Goal: Information Seeking & Learning: Learn about a topic

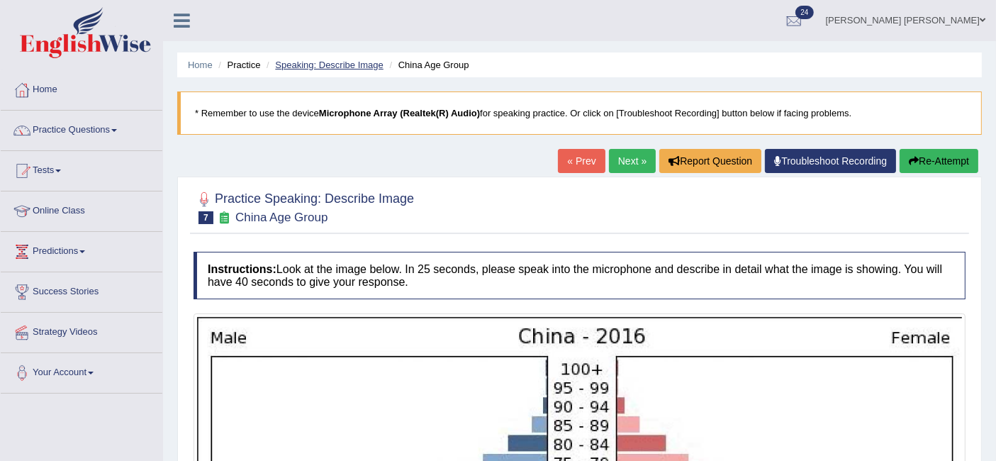
click at [329, 65] on link "Speaking: Describe Image" at bounding box center [329, 65] width 108 height 11
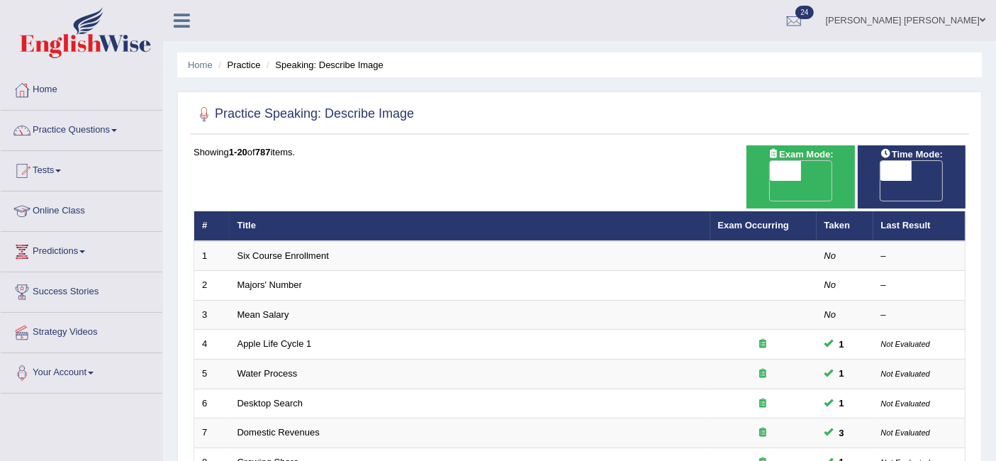
click at [770, 181] on span "OFF" at bounding box center [753, 191] width 31 height 20
checkbox input "true"
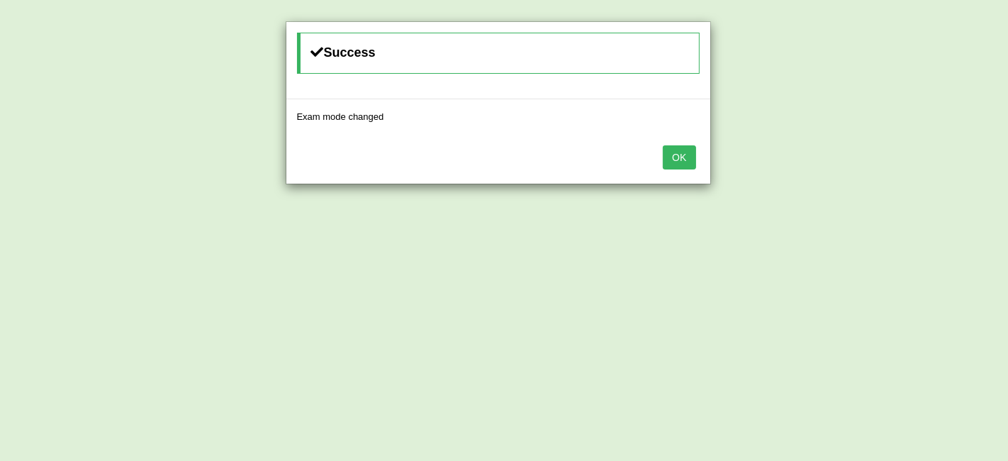
click at [684, 154] on button "OK" at bounding box center [679, 157] width 33 height 24
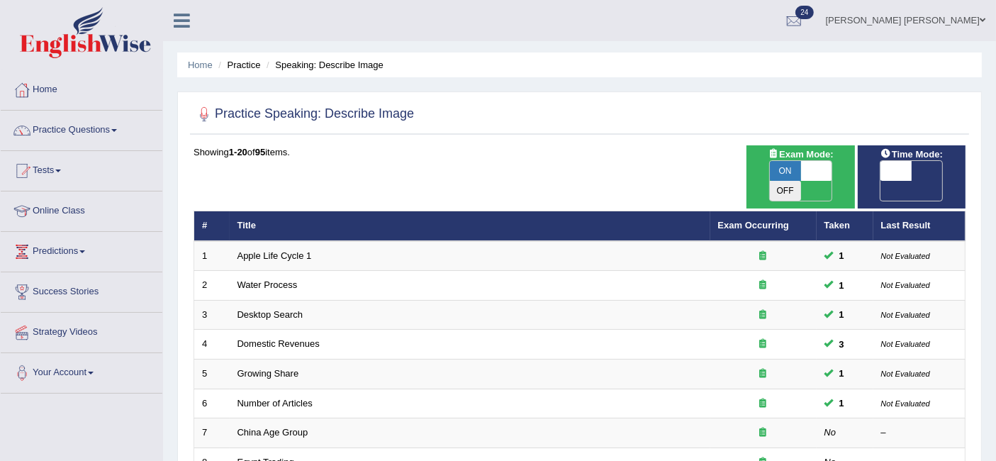
click at [880, 181] on span "OFF" at bounding box center [864, 191] width 31 height 20
checkbox input "true"
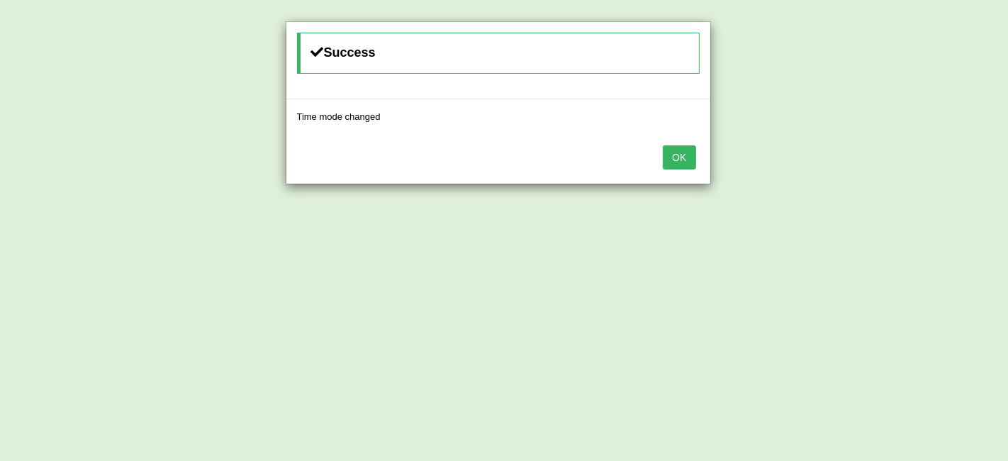
click at [683, 147] on button "OK" at bounding box center [679, 157] width 33 height 24
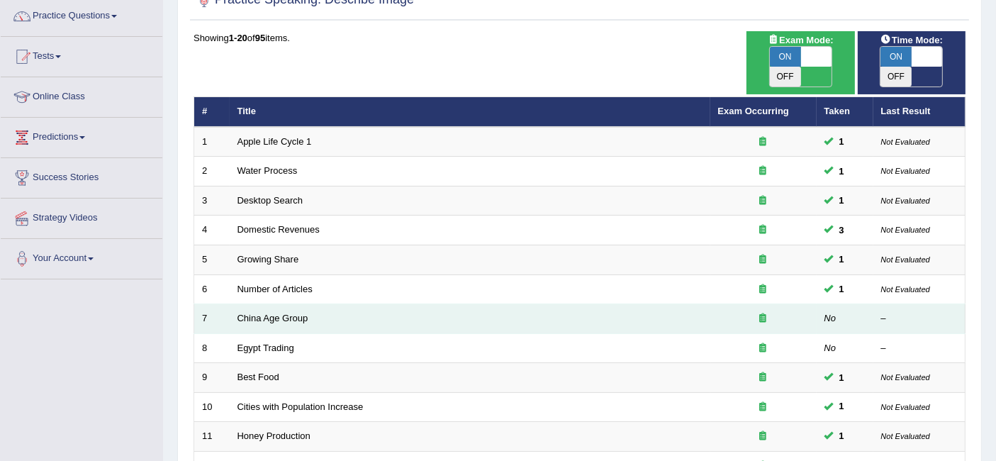
scroll to position [188, 0]
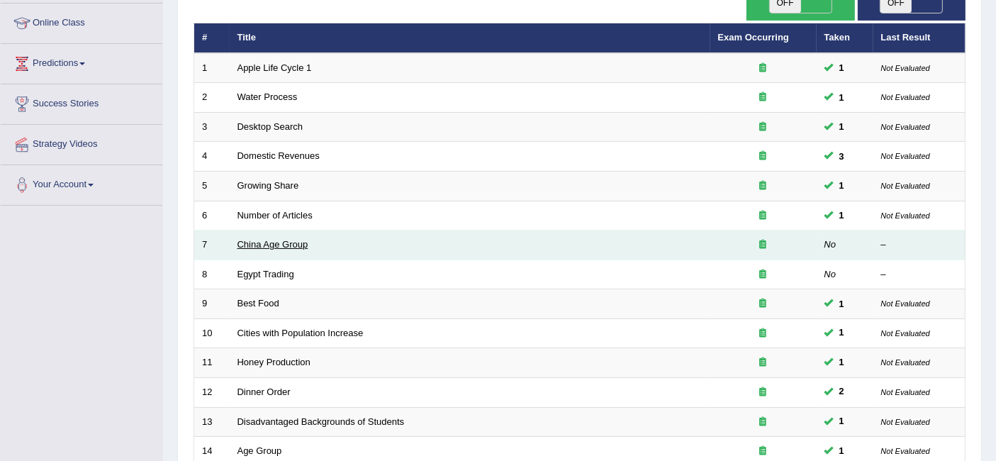
click at [271, 239] on link "China Age Group" at bounding box center [272, 244] width 71 height 11
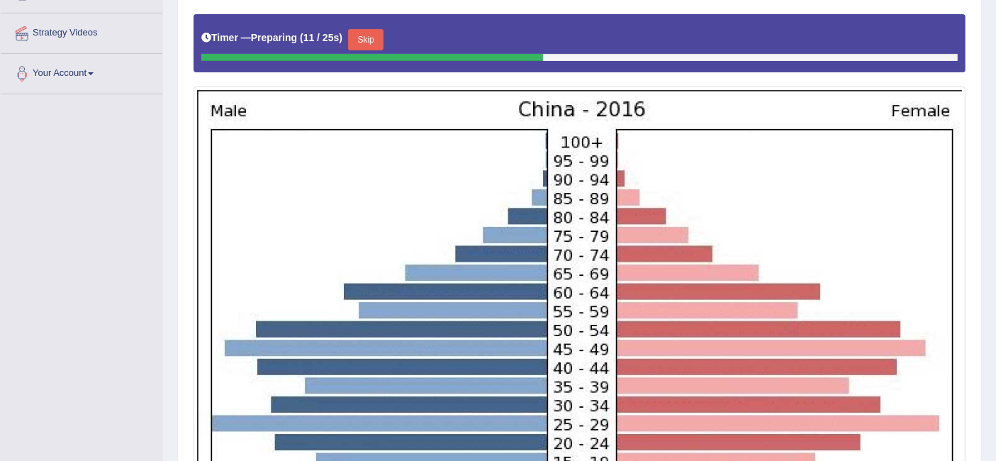
scroll to position [299, 0]
click at [367, 40] on button "Skip" at bounding box center [365, 39] width 35 height 21
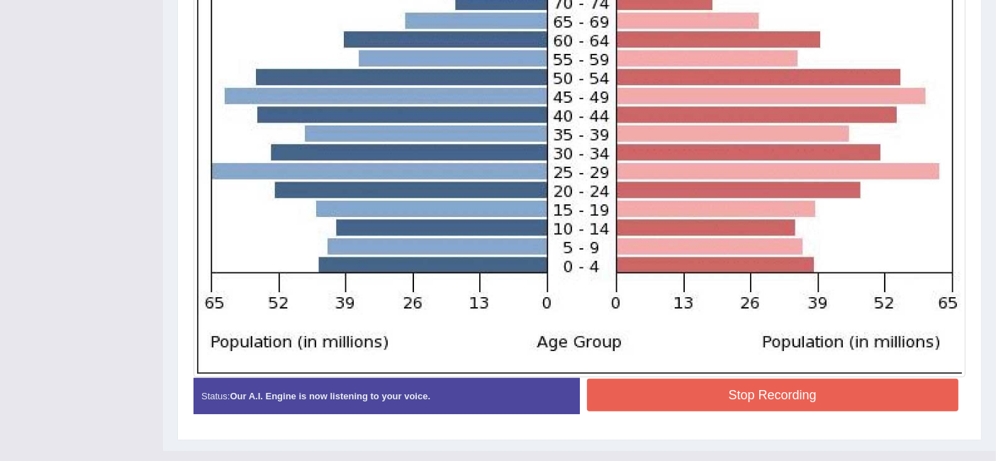
scroll to position [548, 0]
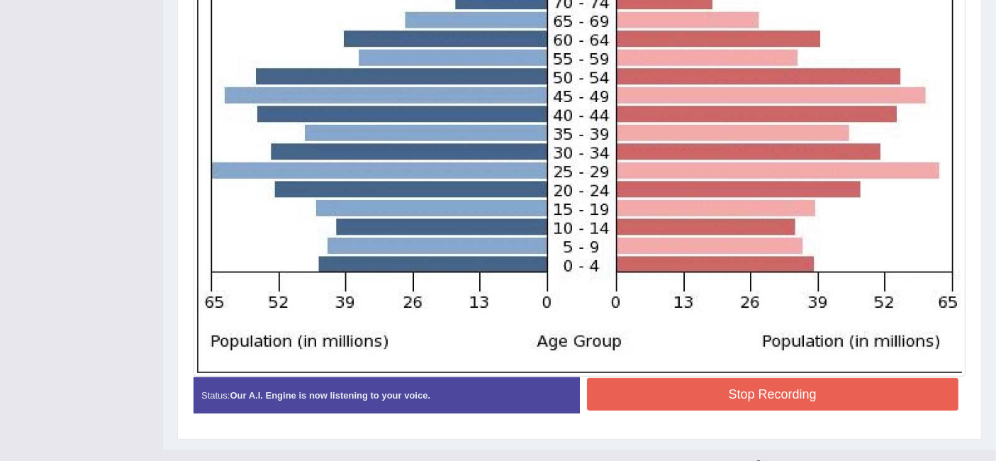
click at [700, 388] on button "Stop Recording" at bounding box center [773, 394] width 372 height 33
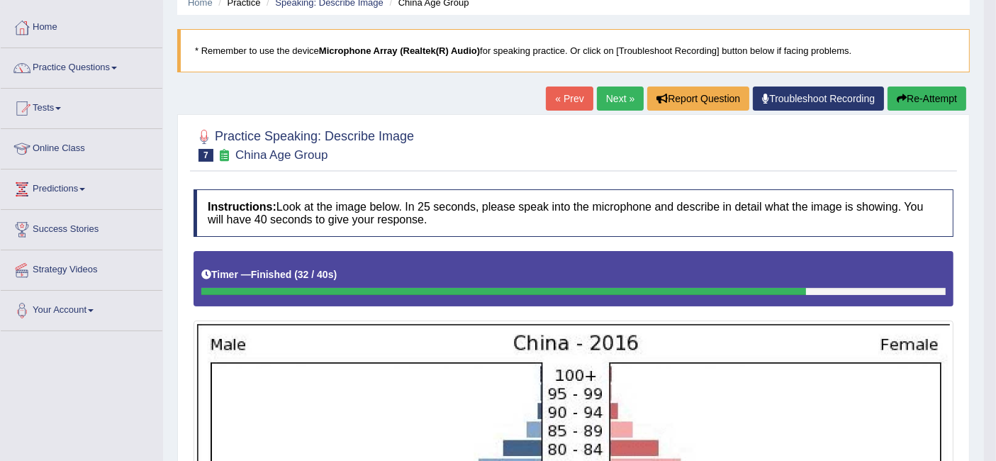
scroll to position [57, 0]
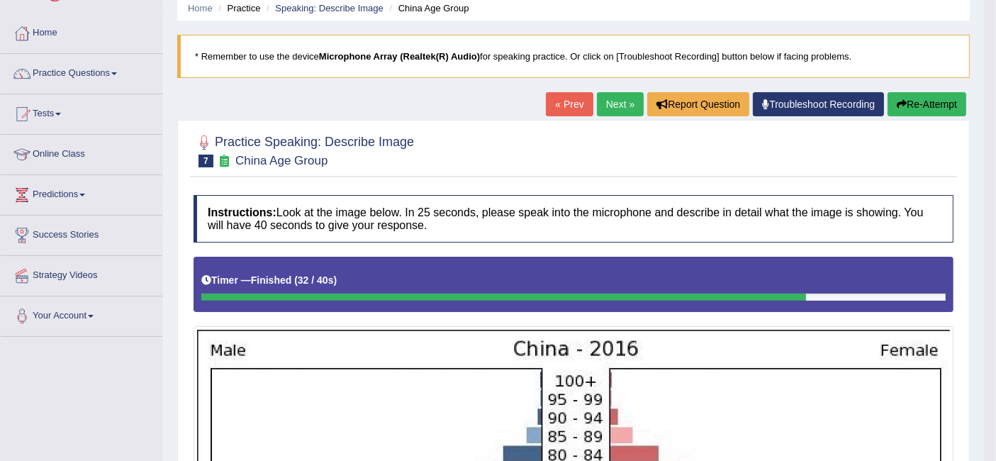
click at [624, 104] on link "Next »" at bounding box center [620, 104] width 47 height 24
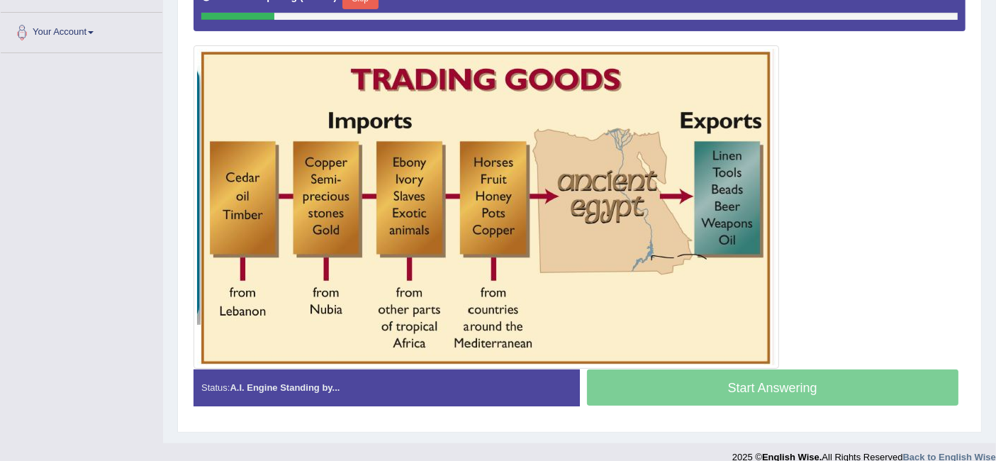
scroll to position [338, 0]
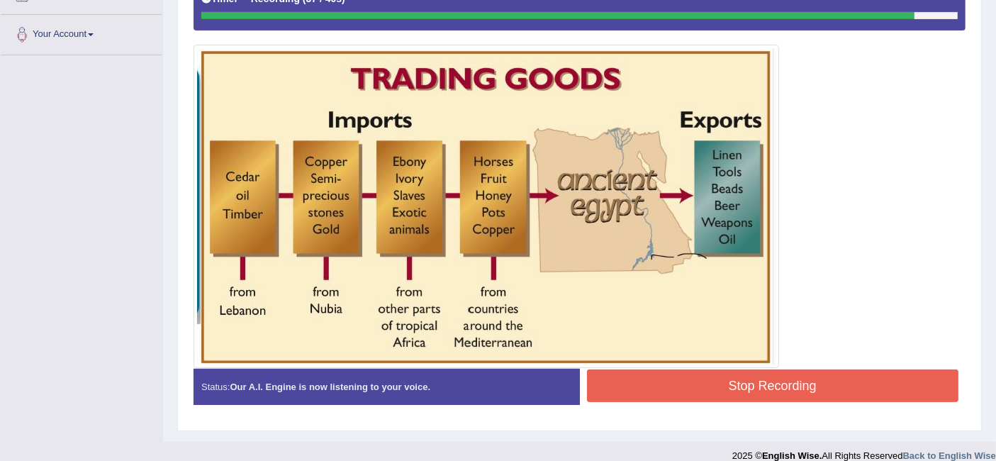
click at [750, 374] on button "Stop Recording" at bounding box center [773, 385] width 372 height 33
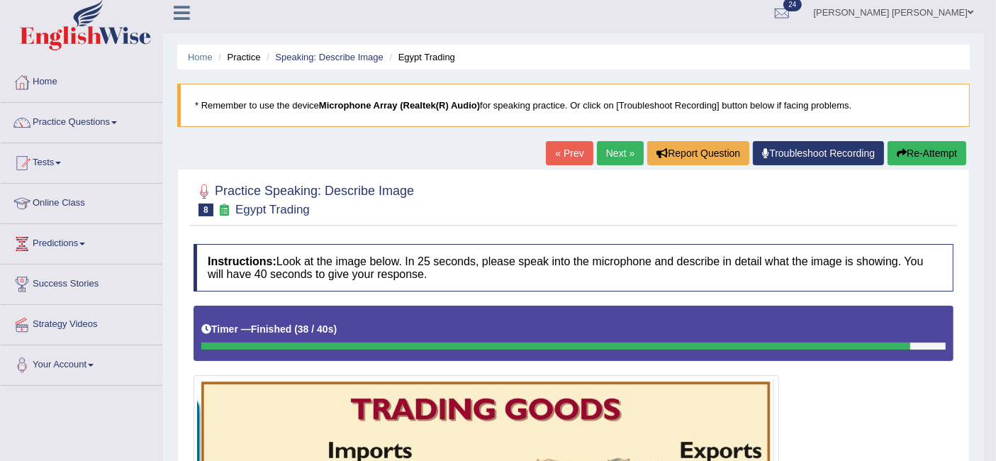
scroll to position [0, 0]
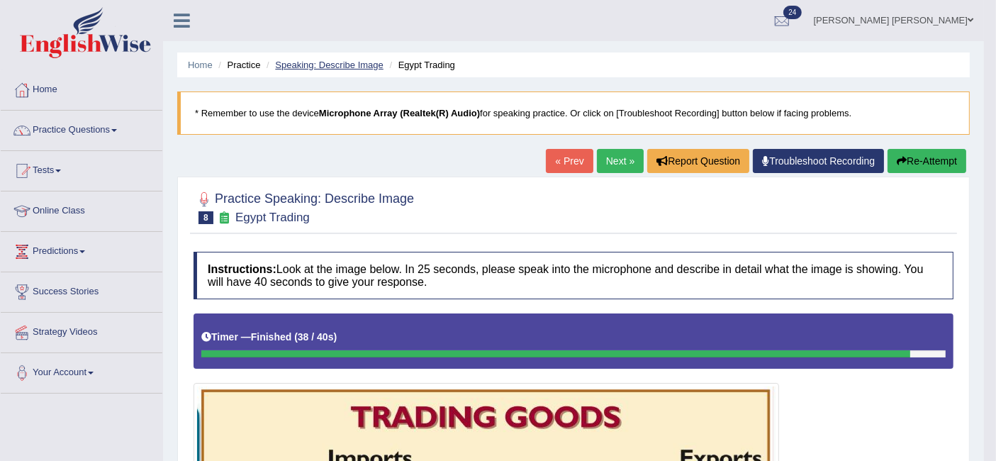
click at [342, 62] on link "Speaking: Describe Image" at bounding box center [329, 65] width 108 height 11
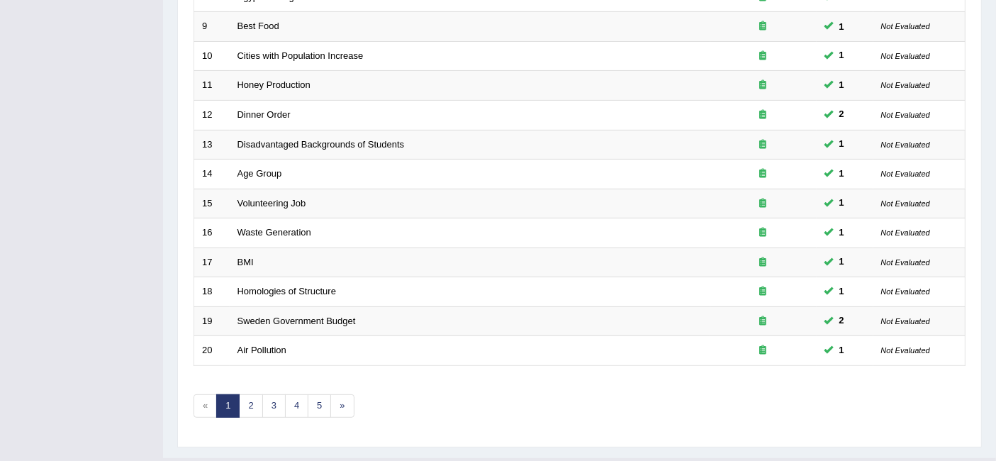
scroll to position [472, 0]
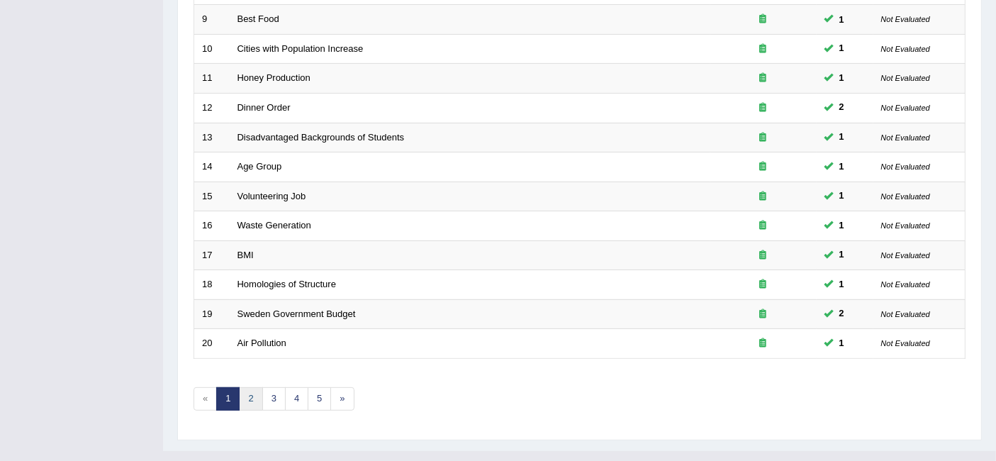
click at [250, 387] on link "2" at bounding box center [250, 398] width 23 height 23
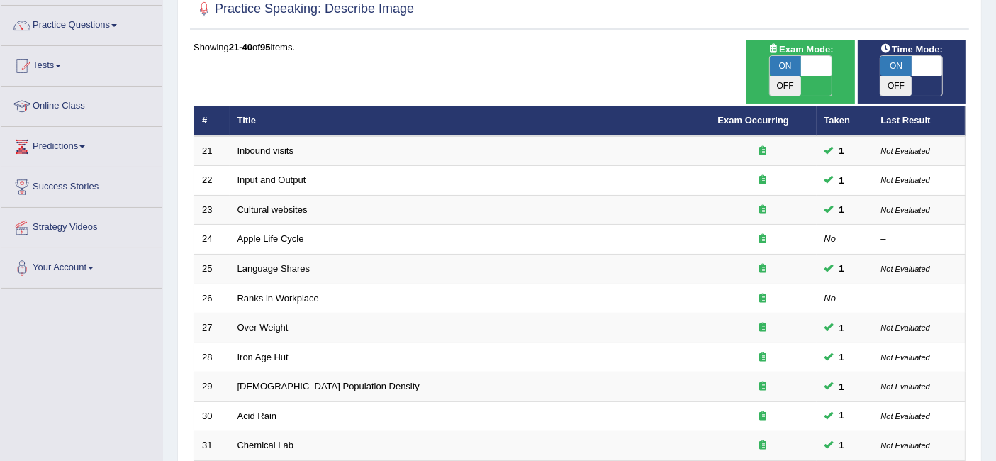
scroll to position [106, 0]
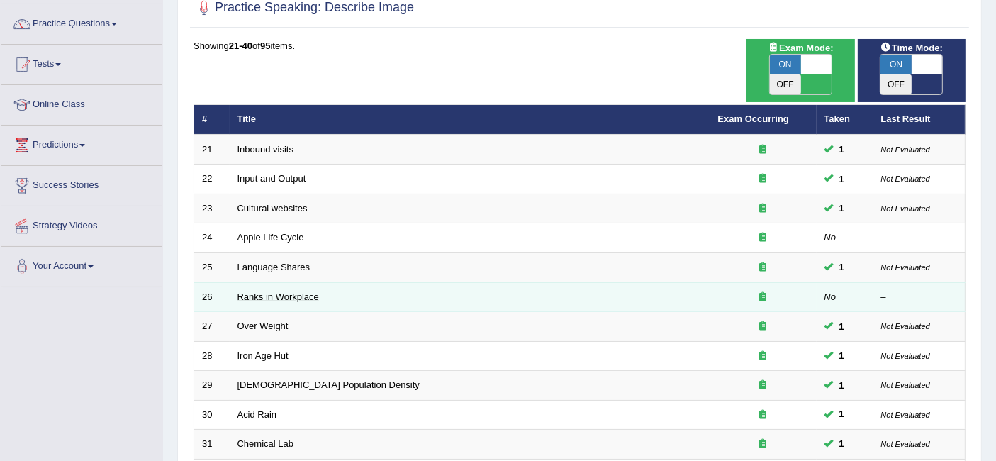
click at [285, 291] on link "Ranks in Workplace" at bounding box center [277, 296] width 81 height 11
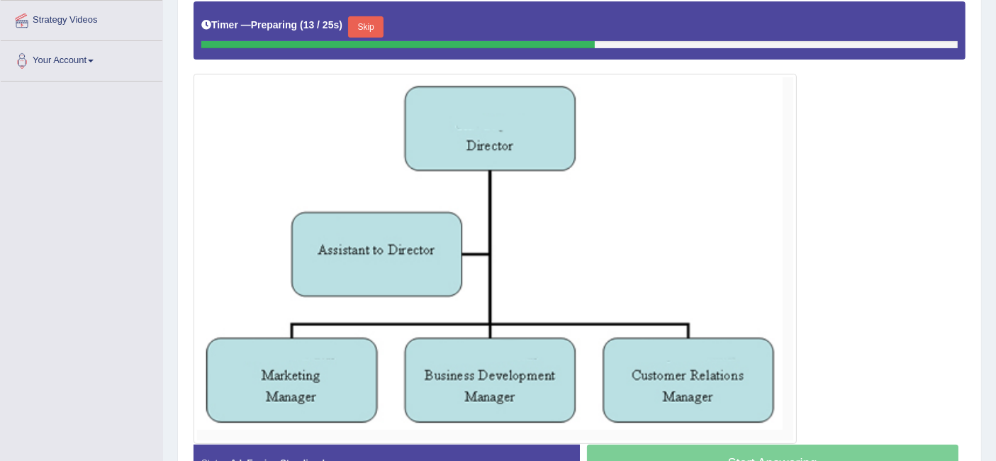
scroll to position [315, 0]
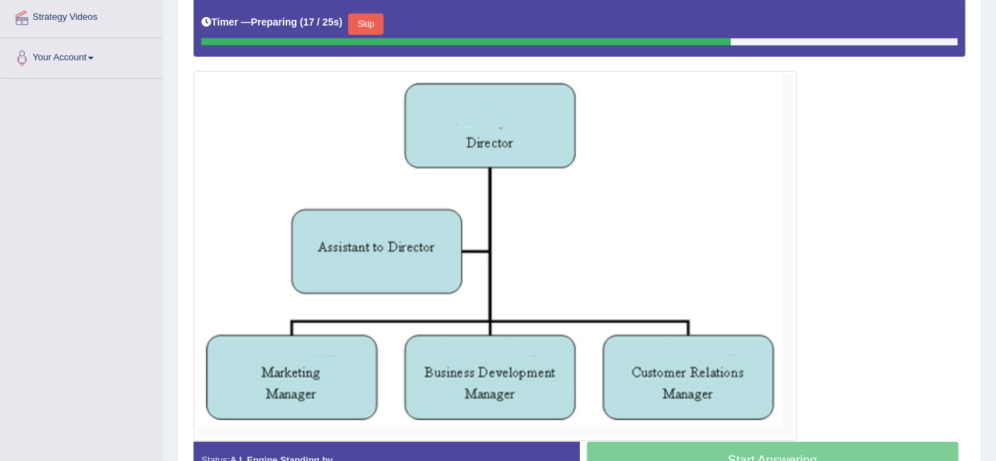
click at [377, 16] on button "Skip" at bounding box center [365, 23] width 35 height 21
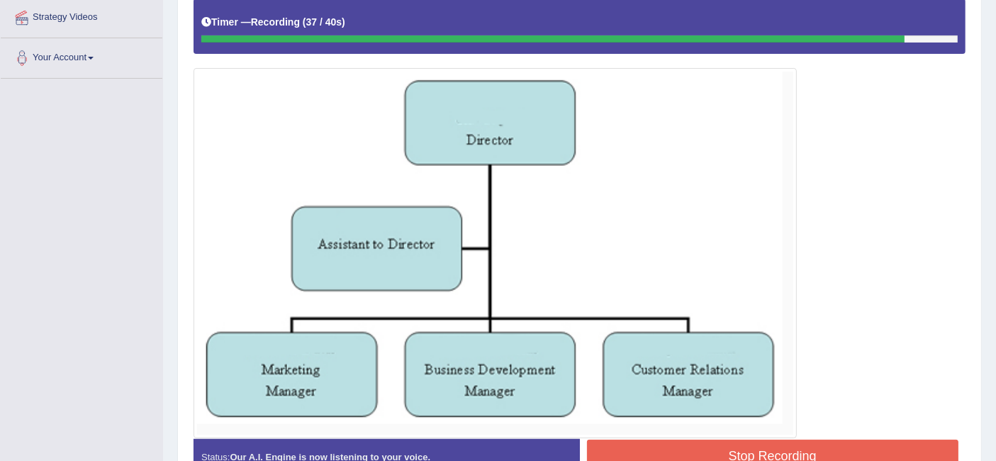
click at [848, 444] on button "Stop Recording" at bounding box center [773, 455] width 372 height 33
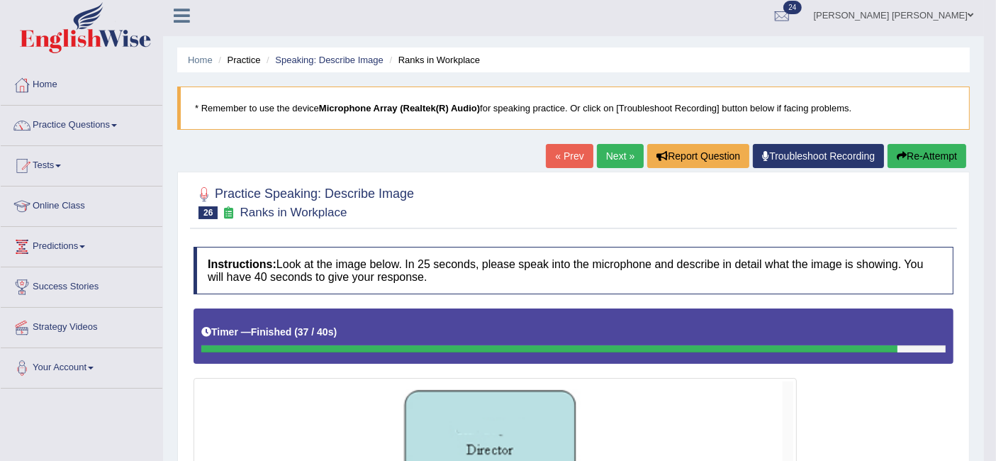
scroll to position [0, 0]
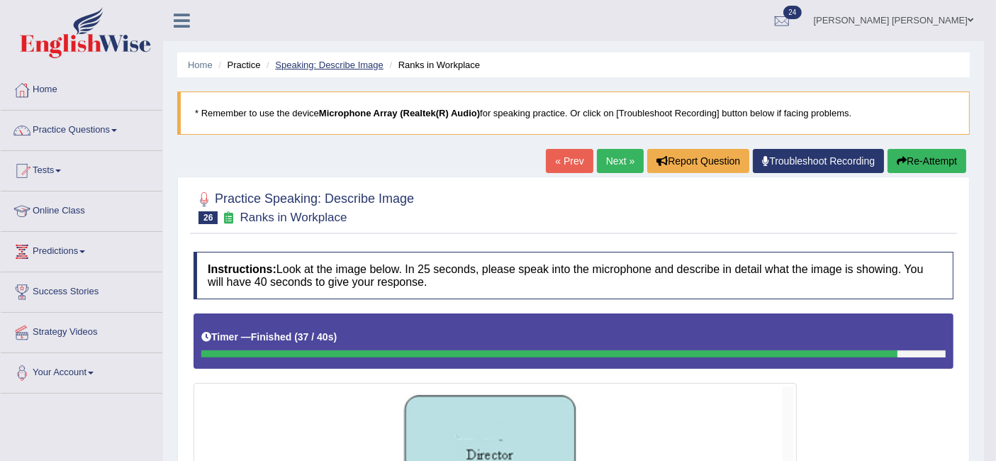
click at [329, 65] on link "Speaking: Describe Image" at bounding box center [329, 65] width 108 height 11
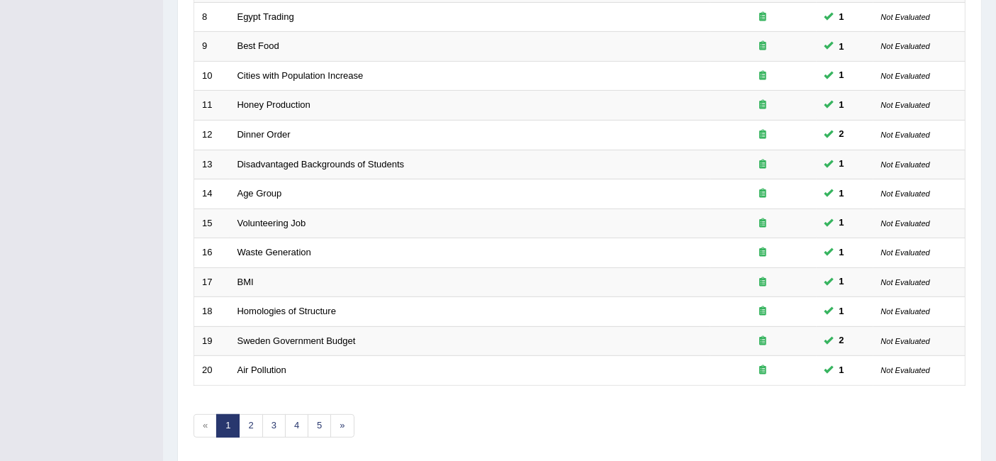
scroll to position [472, 0]
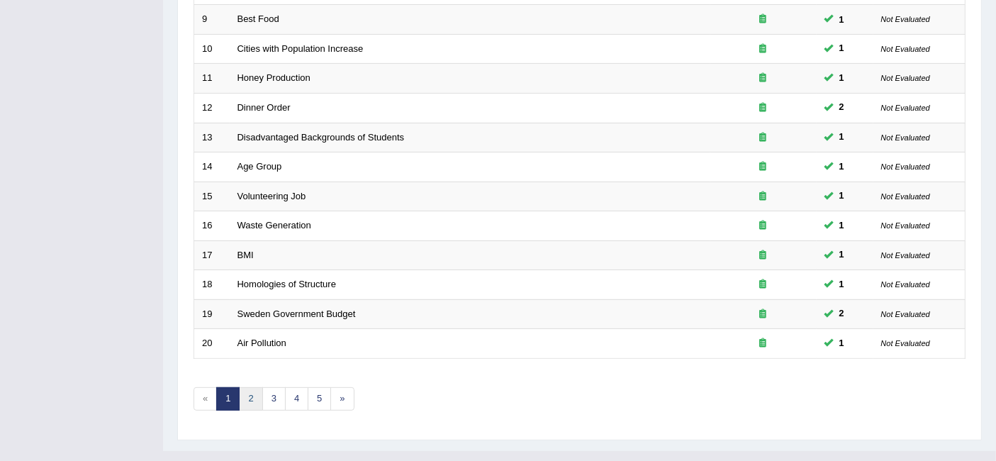
click at [255, 387] on link "2" at bounding box center [250, 398] width 23 height 23
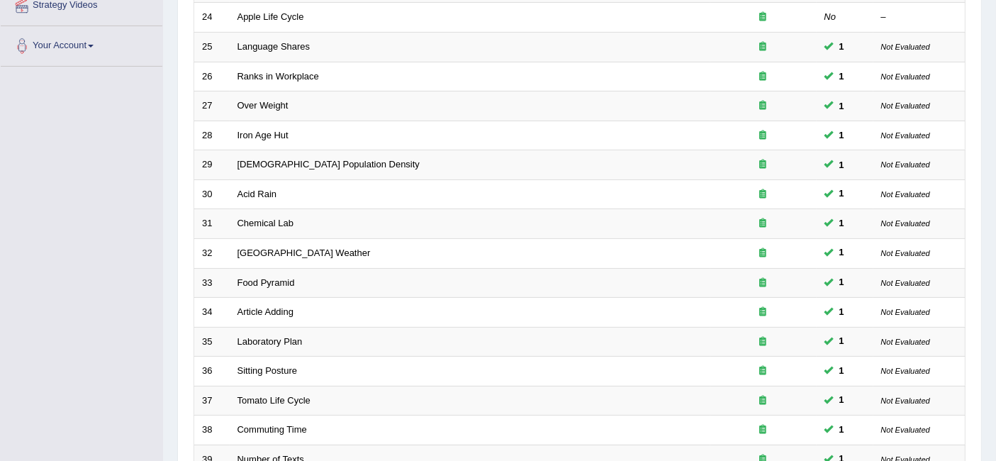
scroll to position [472, 0]
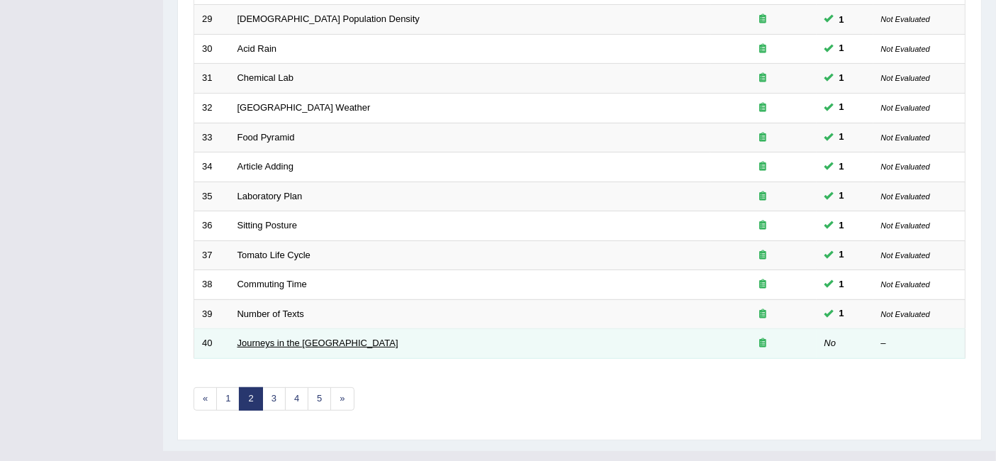
click at [263, 337] on link "Journeys in the [GEOGRAPHIC_DATA]" at bounding box center [317, 342] width 161 height 11
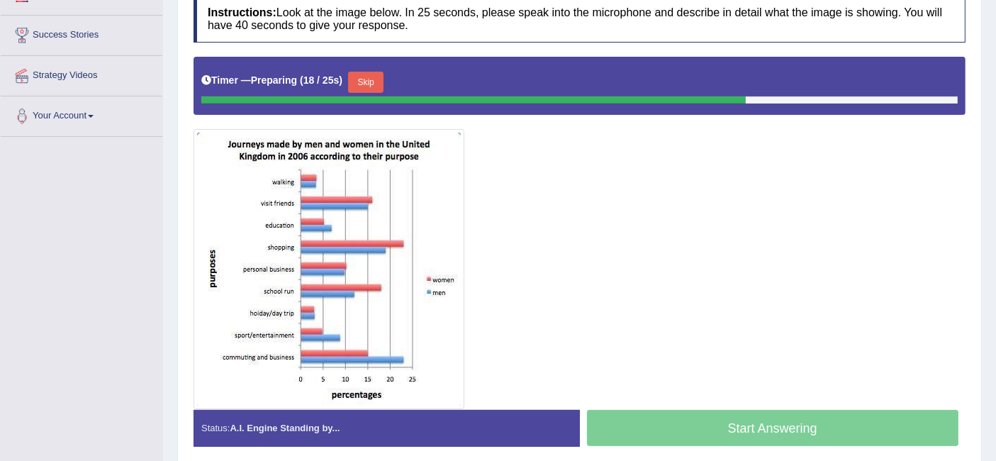
scroll to position [257, 0]
click at [376, 83] on button "Skip" at bounding box center [365, 82] width 35 height 21
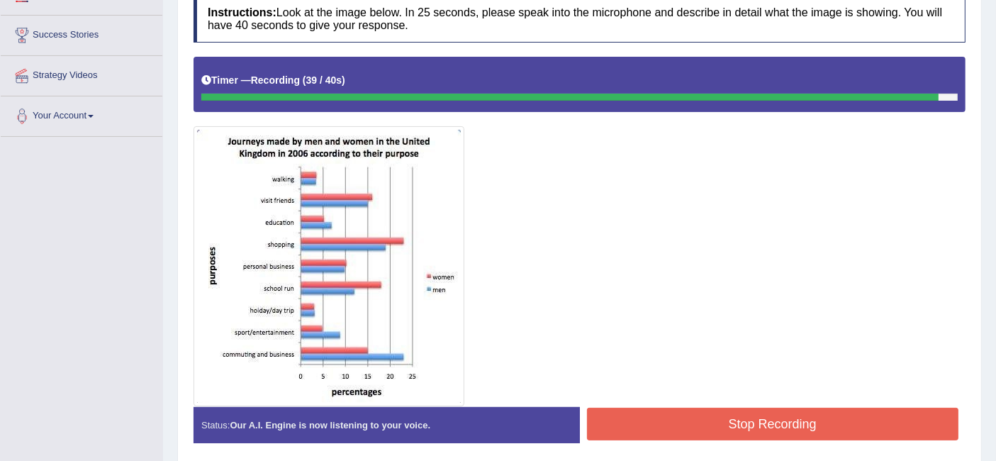
click at [753, 412] on button "Stop Recording" at bounding box center [773, 423] width 372 height 33
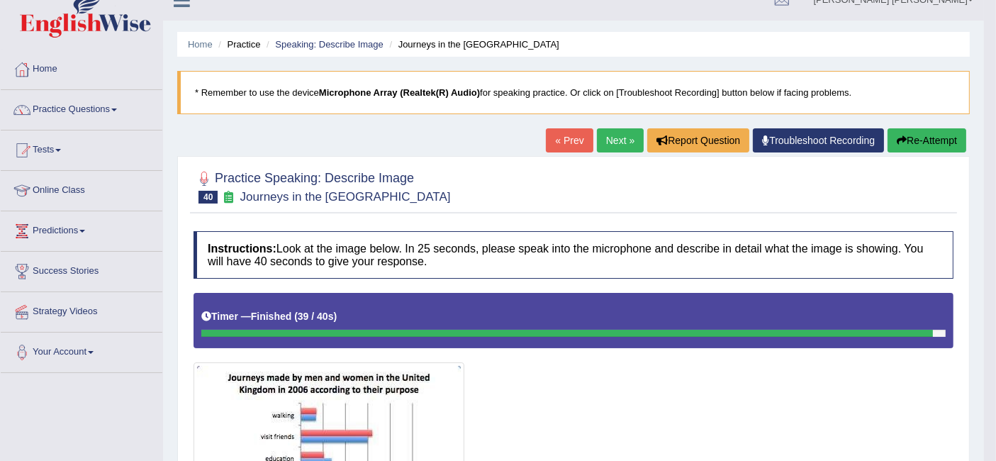
scroll to position [0, 0]
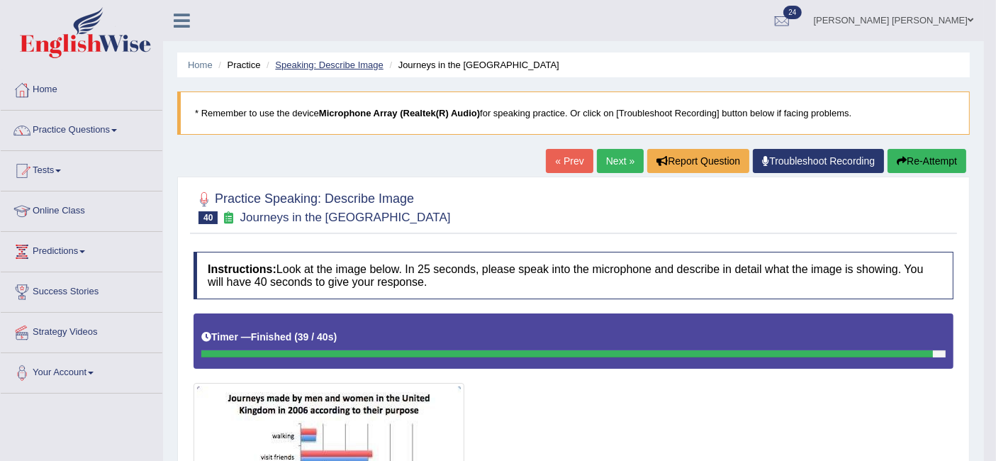
click at [315, 64] on link "Speaking: Describe Image" at bounding box center [329, 65] width 108 height 11
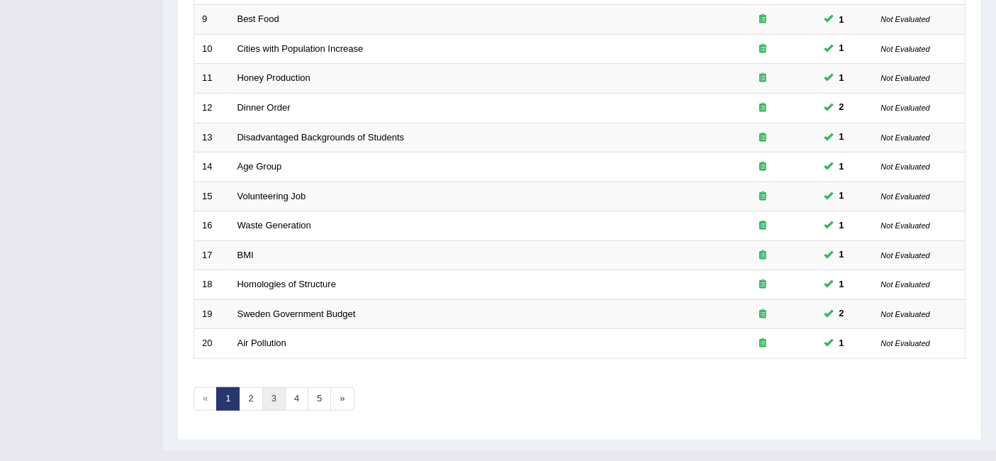
click at [276, 387] on link "3" at bounding box center [273, 398] width 23 height 23
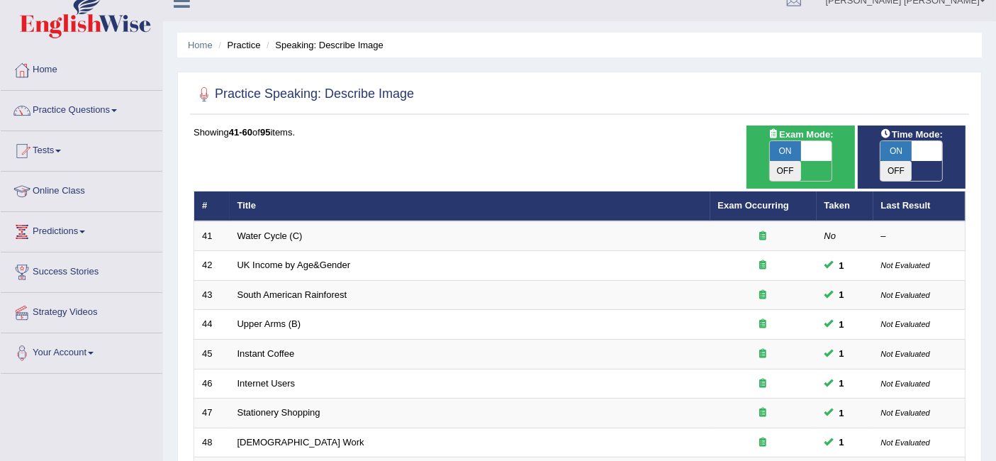
scroll to position [25, 0]
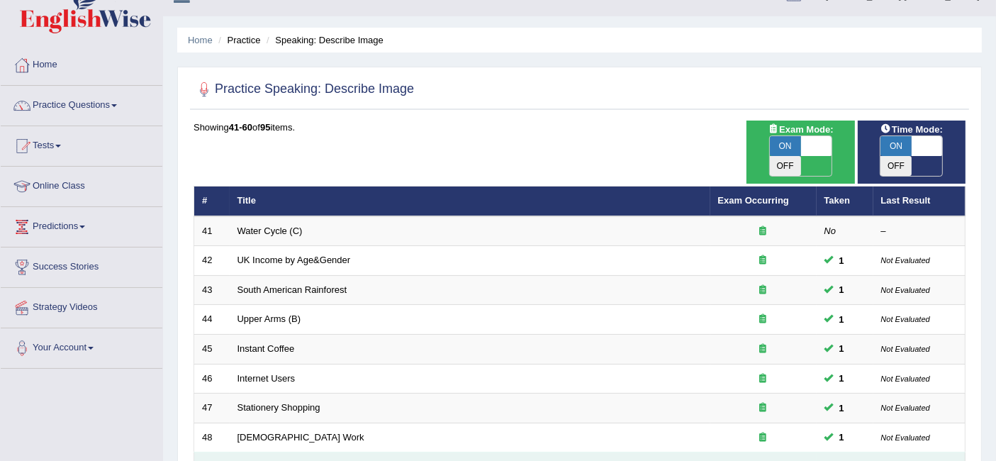
click at [270, 460] on link "Age Group (B)" at bounding box center [267, 466] width 60 height 11
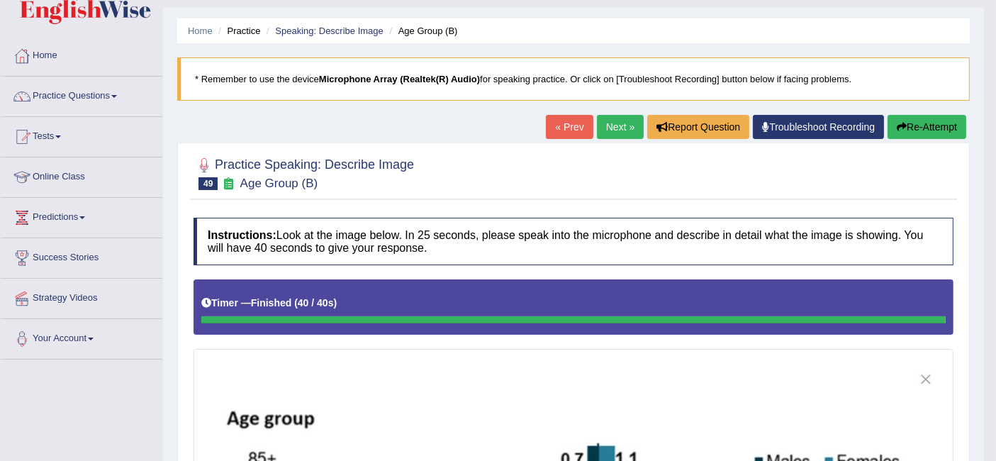
scroll to position [34, 0]
